Goal: Task Accomplishment & Management: Use online tool/utility

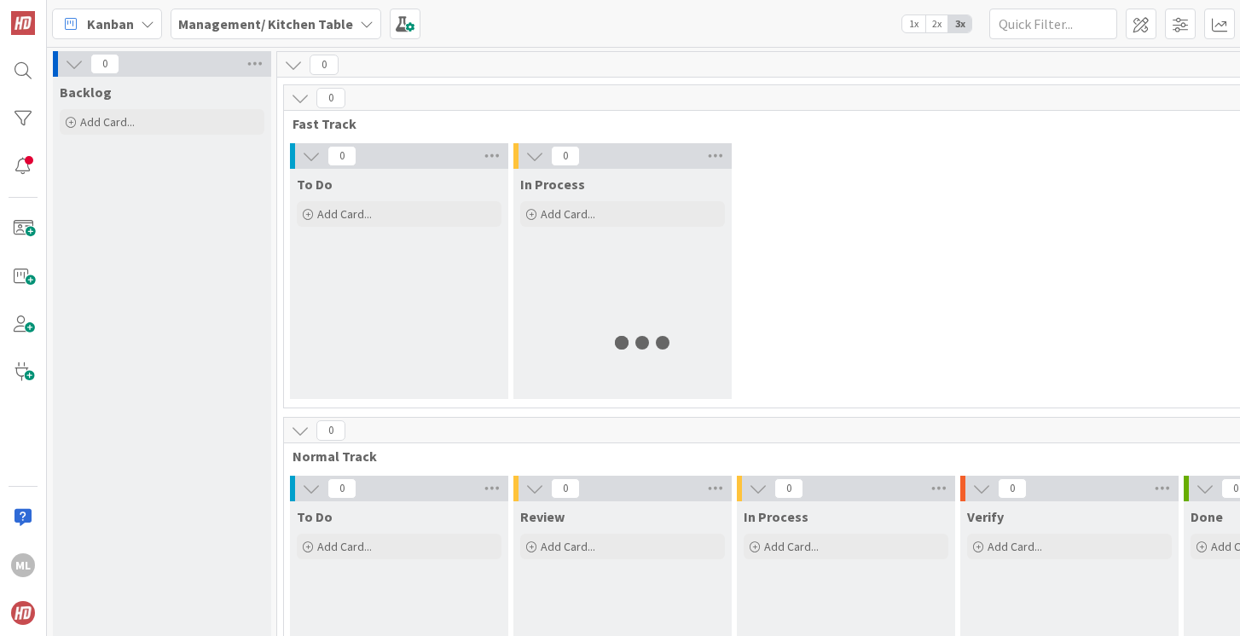
click at [287, 26] on b "Management/ Kitchen Table" at bounding box center [265, 23] width 175 height 17
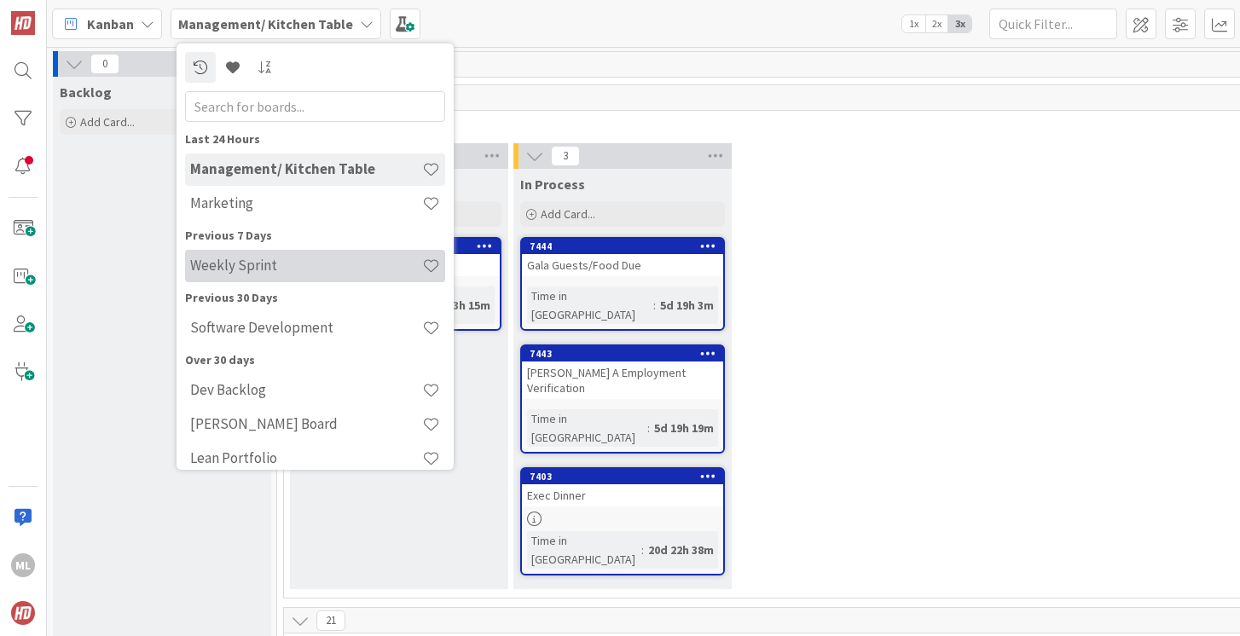
click at [241, 267] on h4 "Weekly Sprint" at bounding box center [306, 265] width 232 height 17
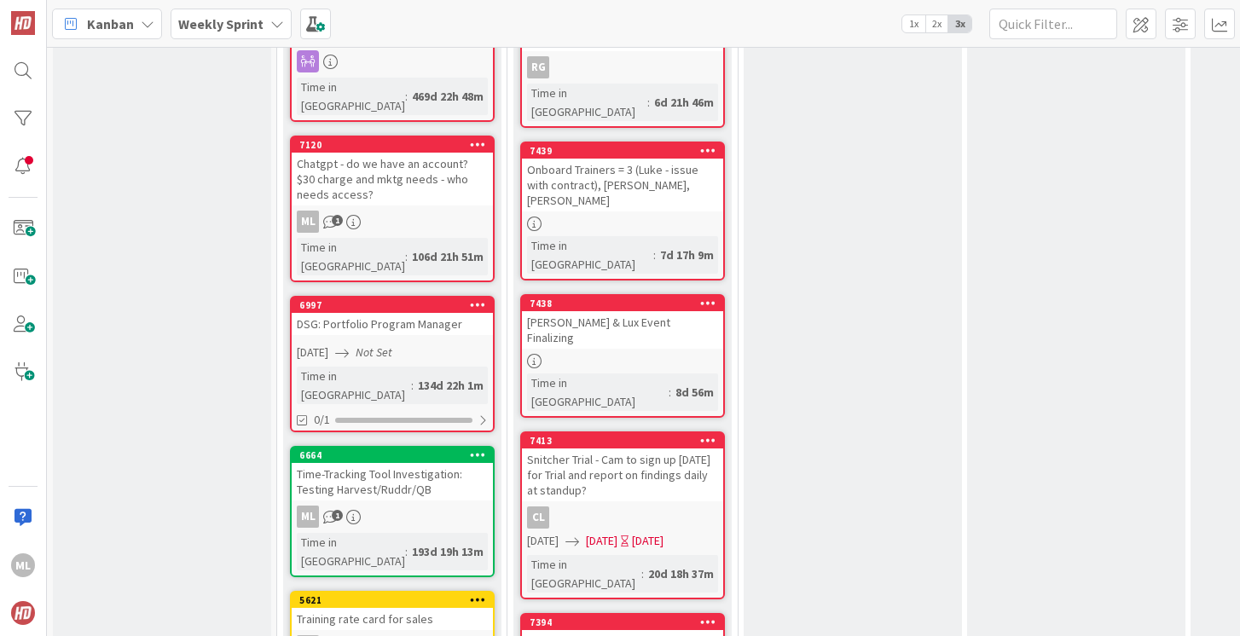
scroll to position [1463, 0]
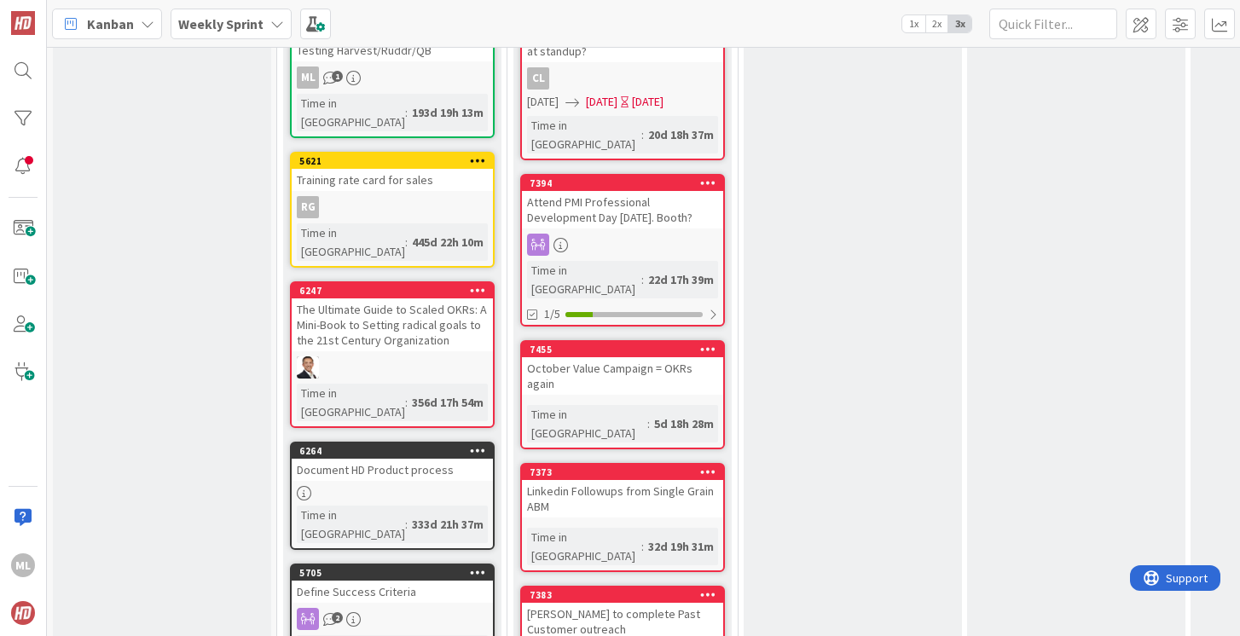
scroll to position [0, 0]
click at [634, 357] on div "October Value Campaign = OKRs again" at bounding box center [622, 376] width 201 height 38
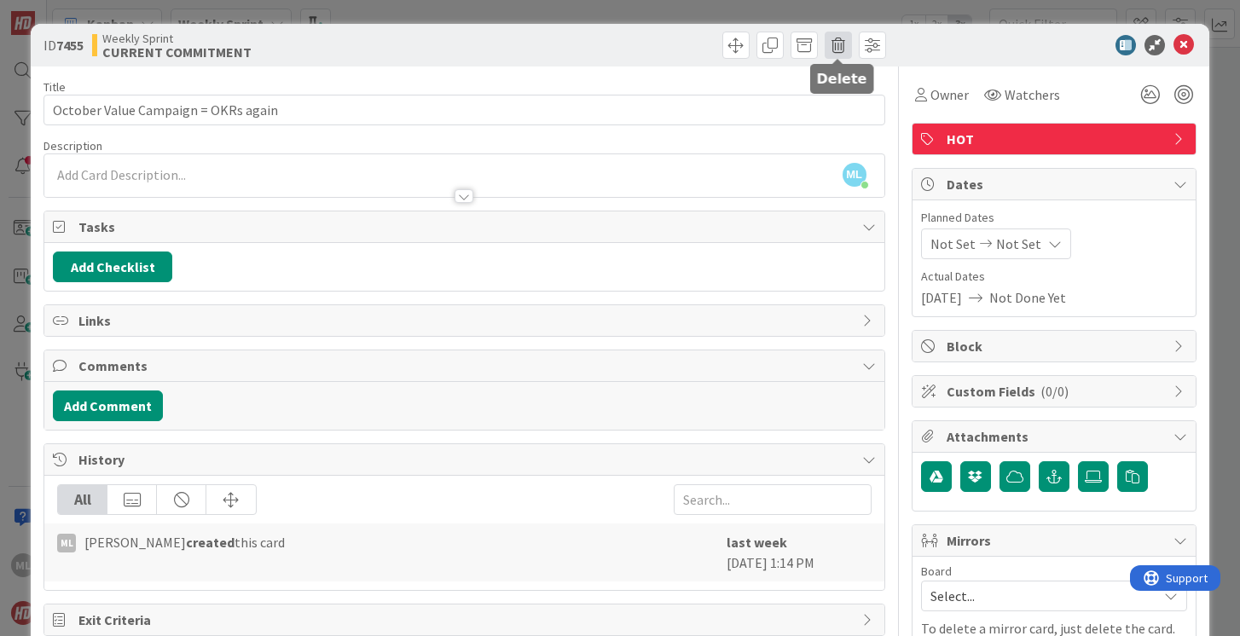
click at [834, 44] on span at bounding box center [838, 45] width 27 height 27
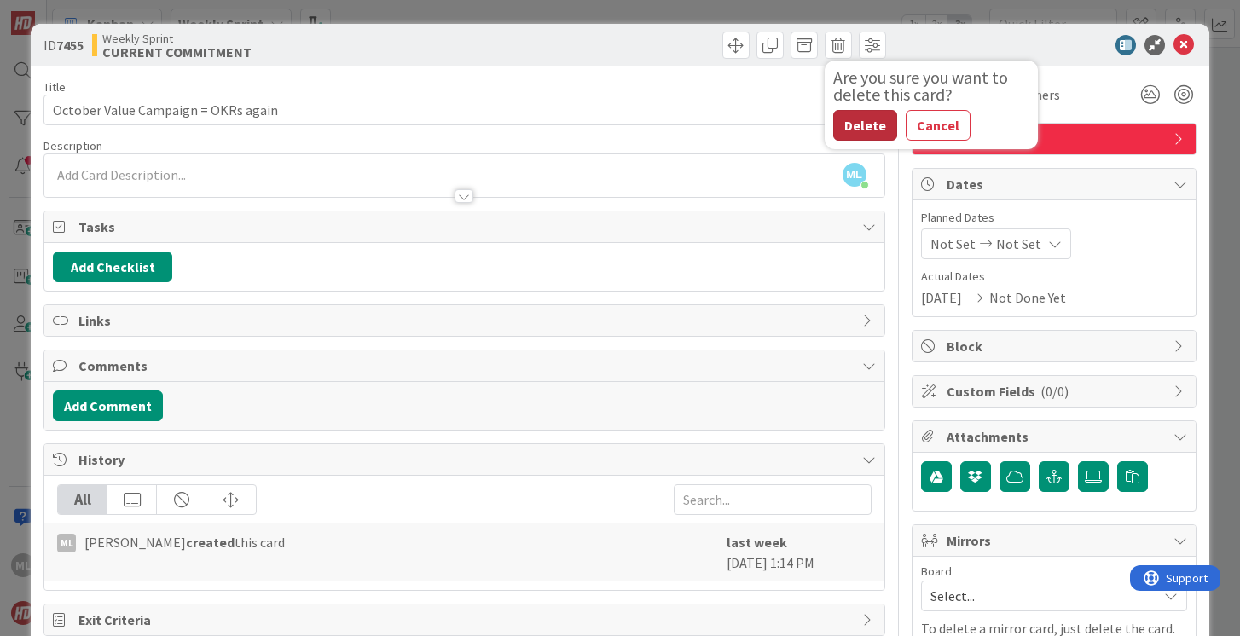
click at [855, 125] on button "Delete" at bounding box center [865, 125] width 64 height 31
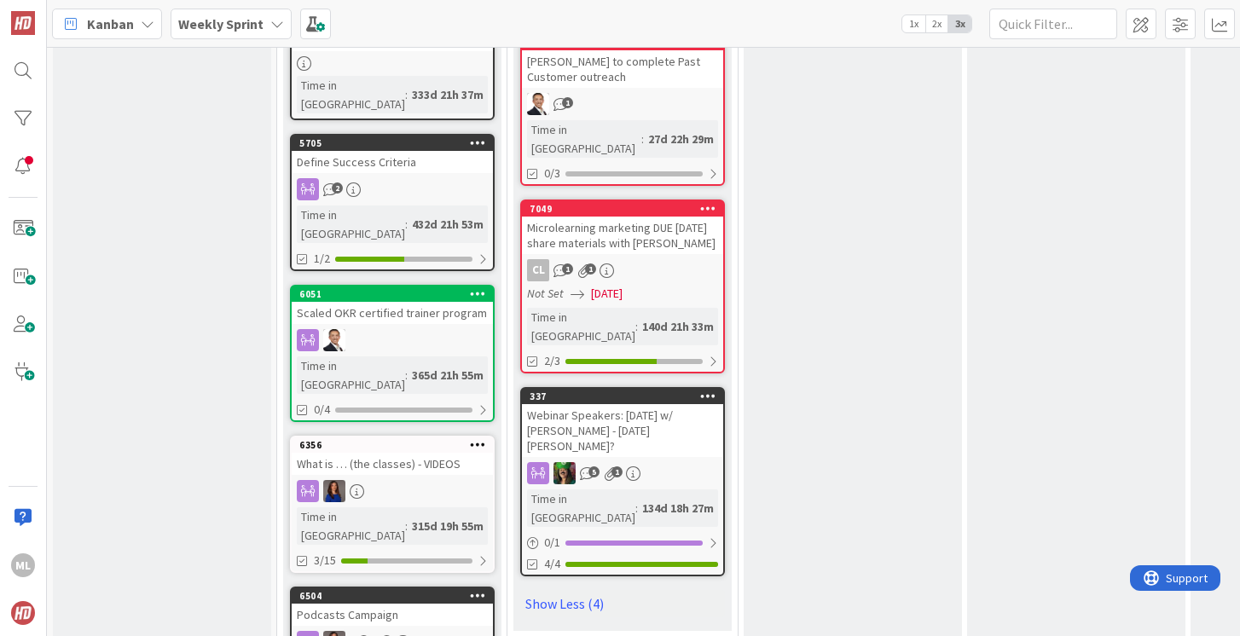
scroll to position [2327, 0]
